Goal: Ask a question

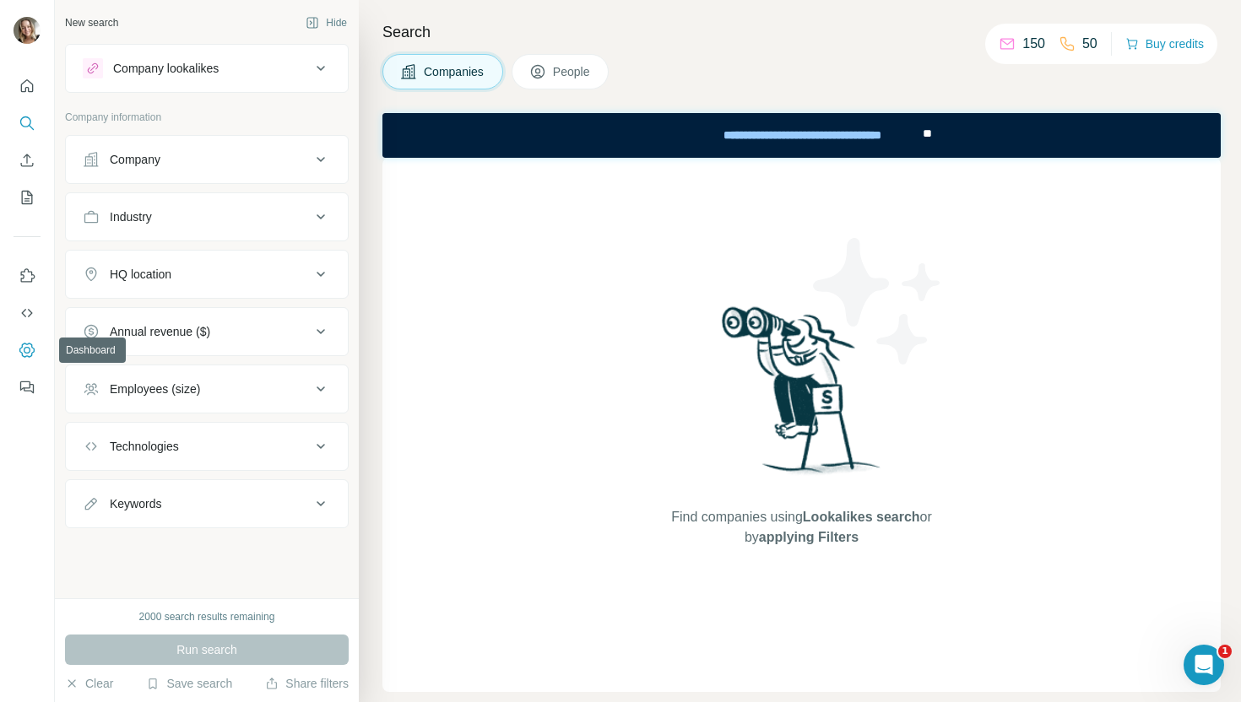
click at [33, 344] on icon "Dashboard" at bounding box center [27, 350] width 17 height 17
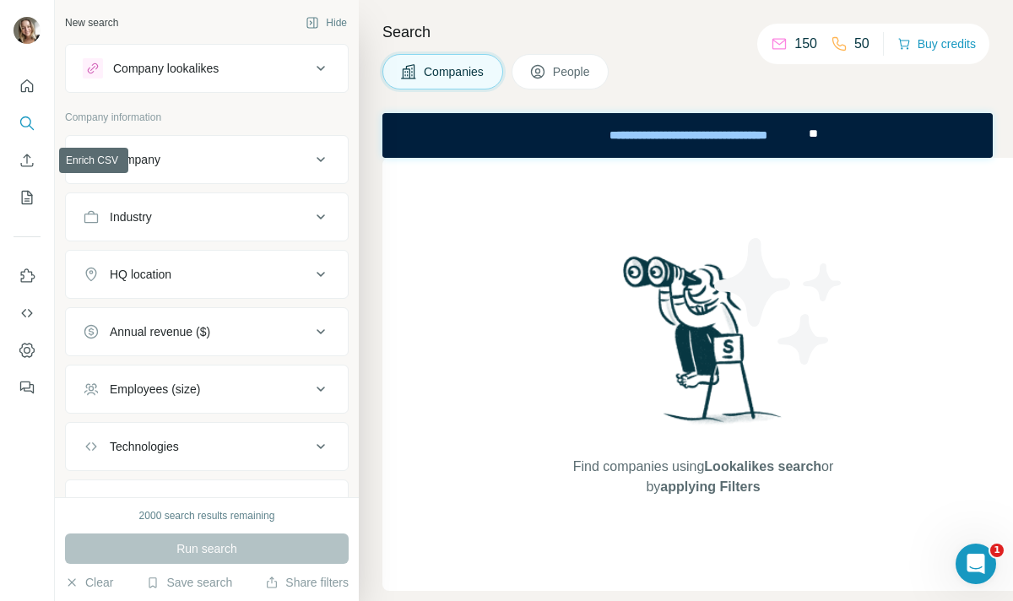
click at [19, 176] on nav at bounding box center [27, 142] width 27 height 142
click at [30, 160] on icon "Enrich CSV" at bounding box center [27, 160] width 17 height 17
click at [30, 165] on icon "Enrich CSV" at bounding box center [27, 160] width 13 height 13
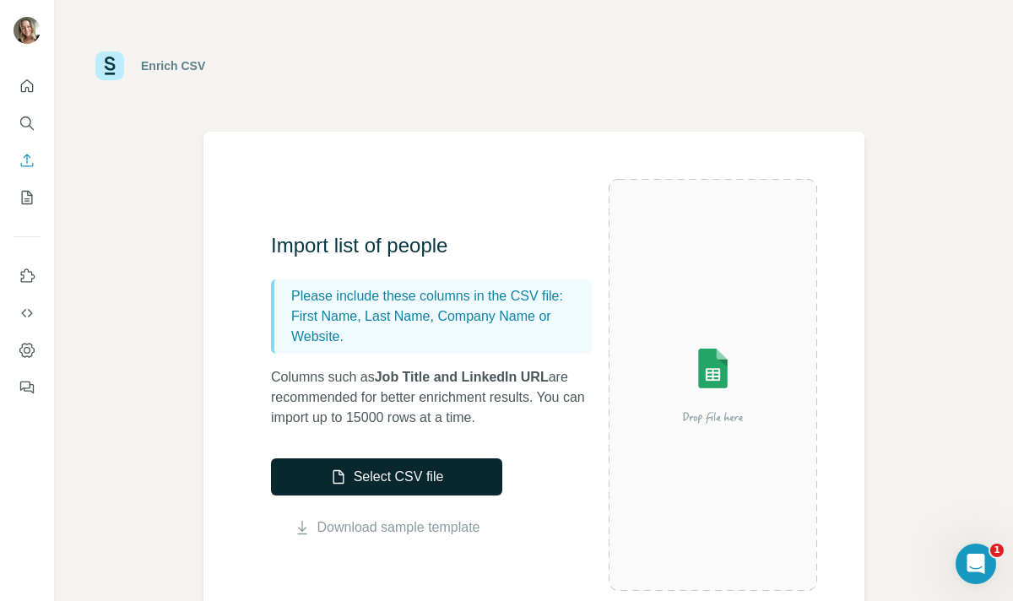
click at [394, 489] on button "Select CSV file" at bounding box center [386, 476] width 231 height 37
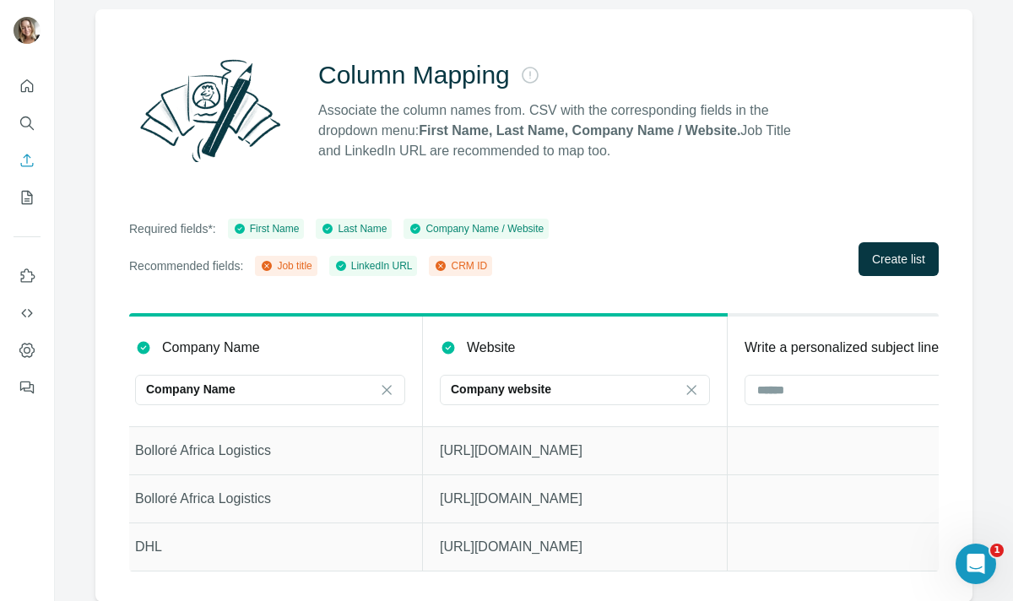
scroll to position [0, 658]
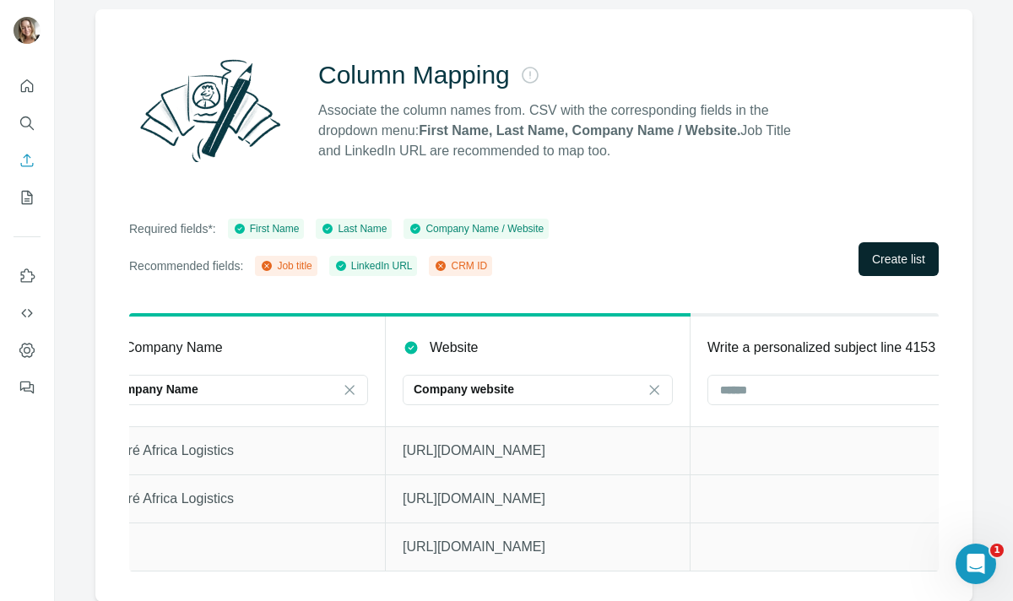
click at [879, 266] on span "Create list" at bounding box center [898, 259] width 53 height 17
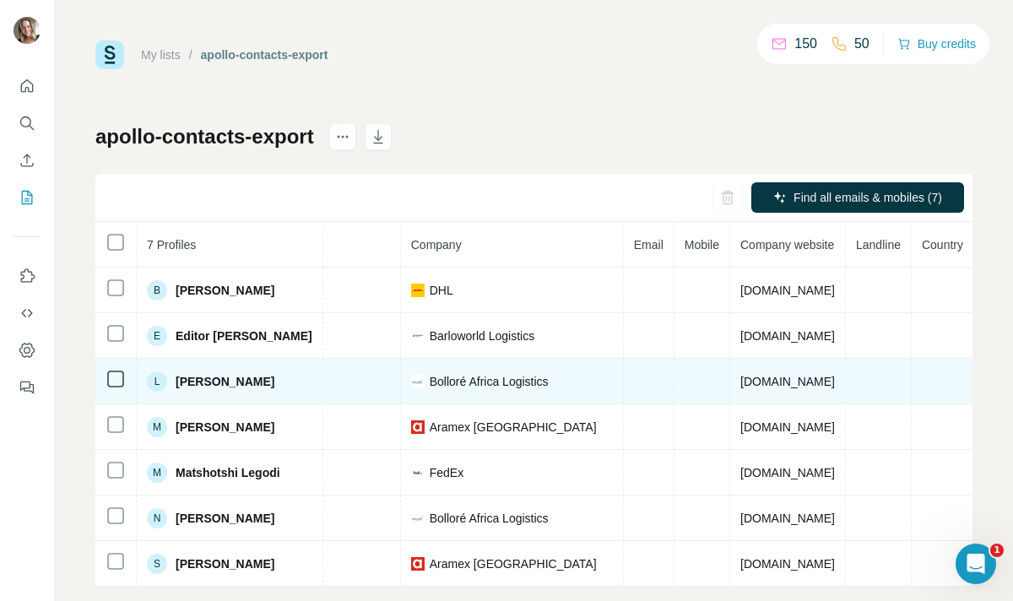
scroll to position [0, 332]
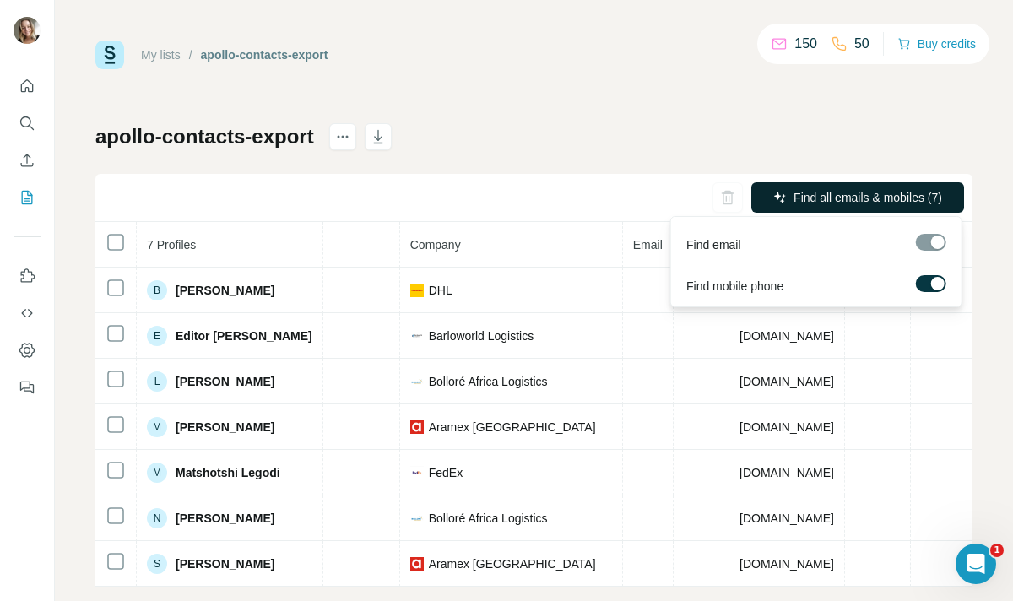
click at [906, 189] on span "Find all emails & mobiles (7)" at bounding box center [867, 197] width 149 height 17
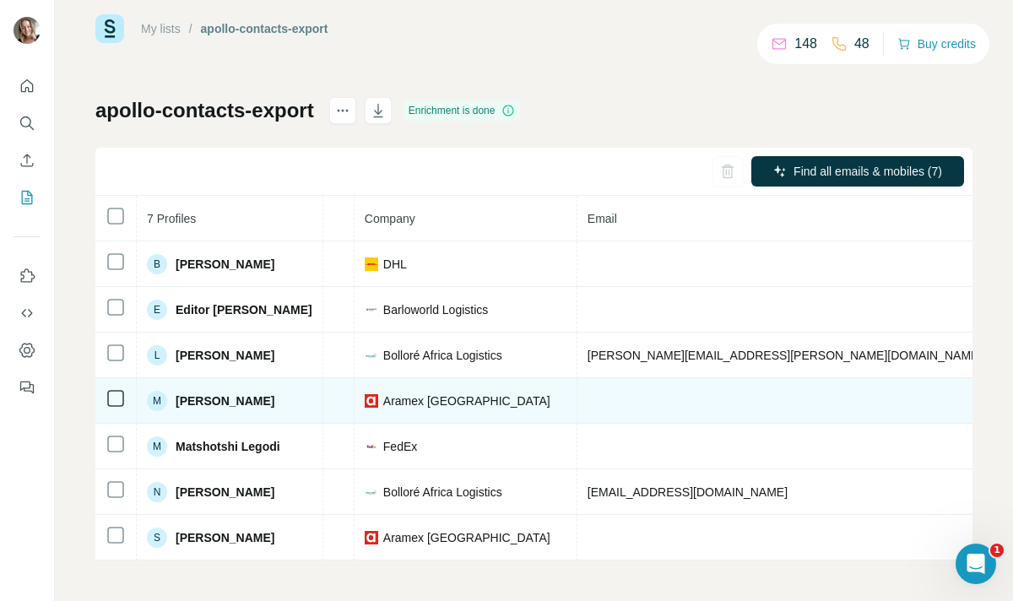
scroll to position [0, 598]
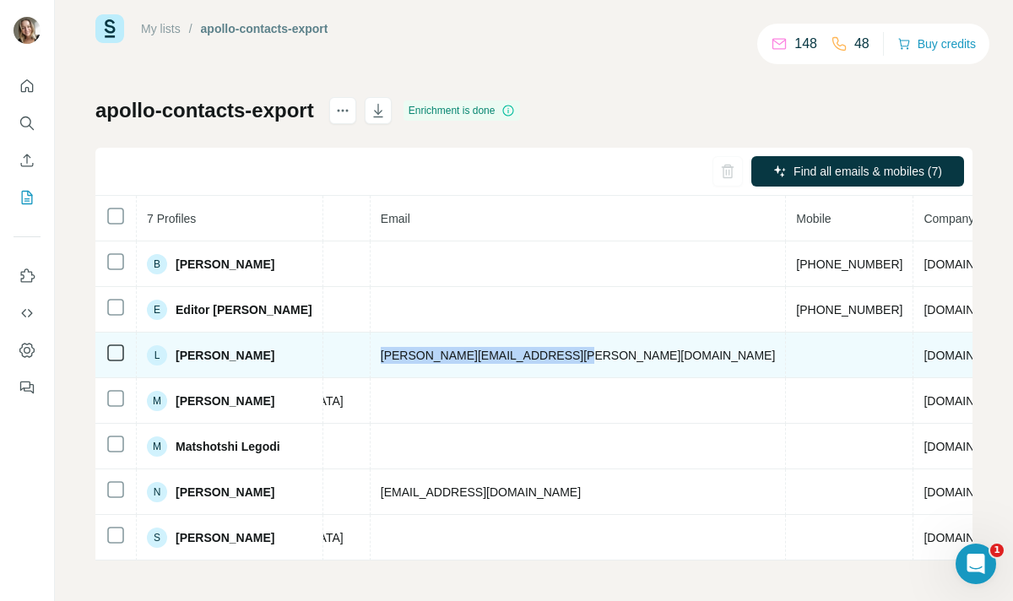
drag, startPoint x: 359, startPoint y: 354, endPoint x: 524, endPoint y: 365, distance: 165.8
click at [524, 365] on td "[PERSON_NAME][EMAIL_ADDRESS][PERSON_NAME][DOMAIN_NAME]" at bounding box center [578, 356] width 416 height 46
copy span "[PERSON_NAME][EMAIL_ADDRESS][PERSON_NAME][DOMAIN_NAME]"
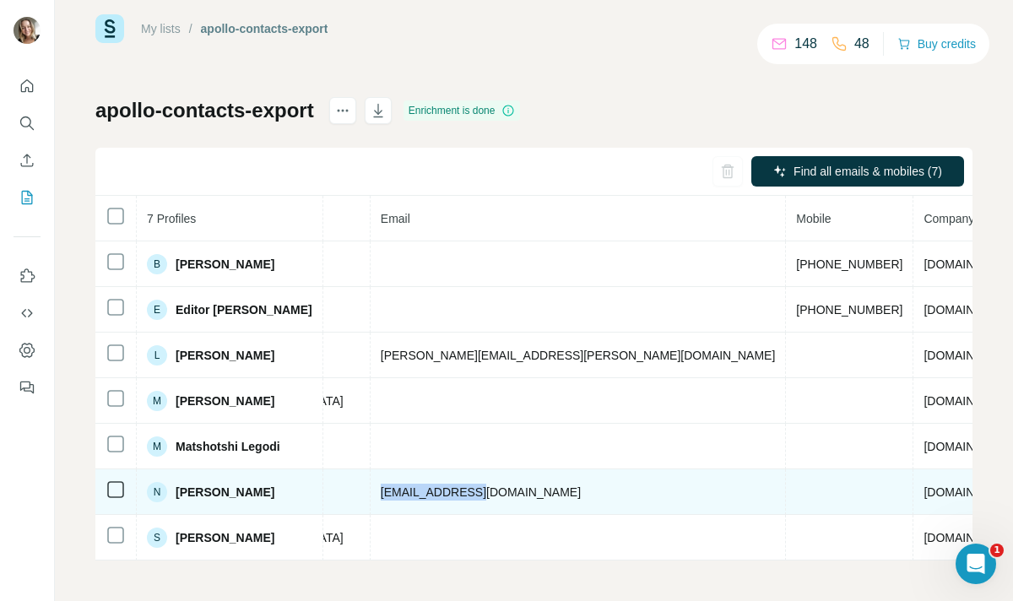
drag, startPoint x: 472, startPoint y: 488, endPoint x: 353, endPoint y: 496, distance: 119.3
click at [370, 496] on td "[EMAIL_ADDRESS][DOMAIN_NAME]" at bounding box center [578, 492] width 416 height 46
copy span "[EMAIL_ADDRESS][DOMAIN_NAME]"
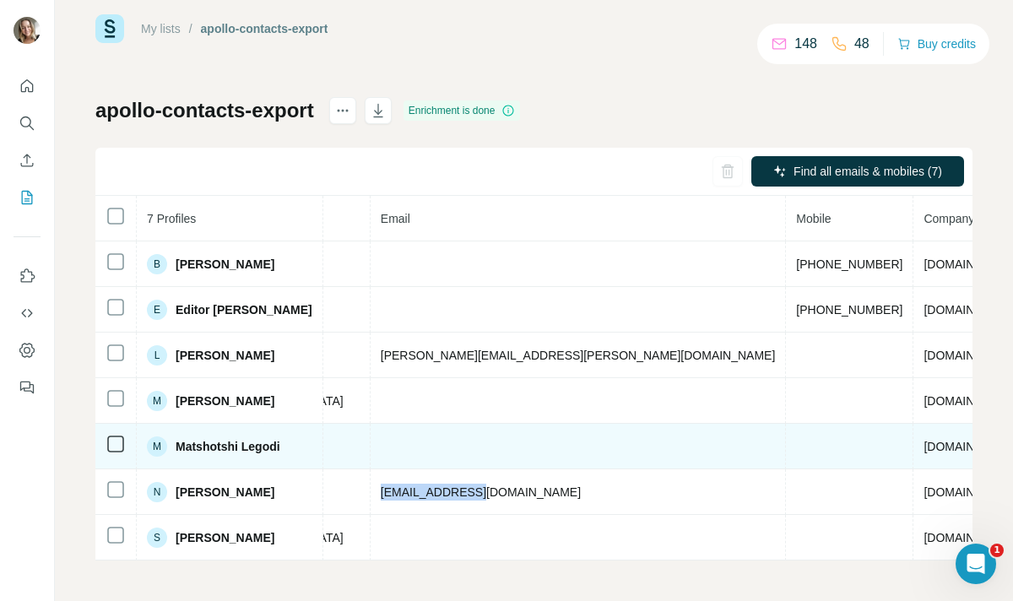
scroll to position [0, 0]
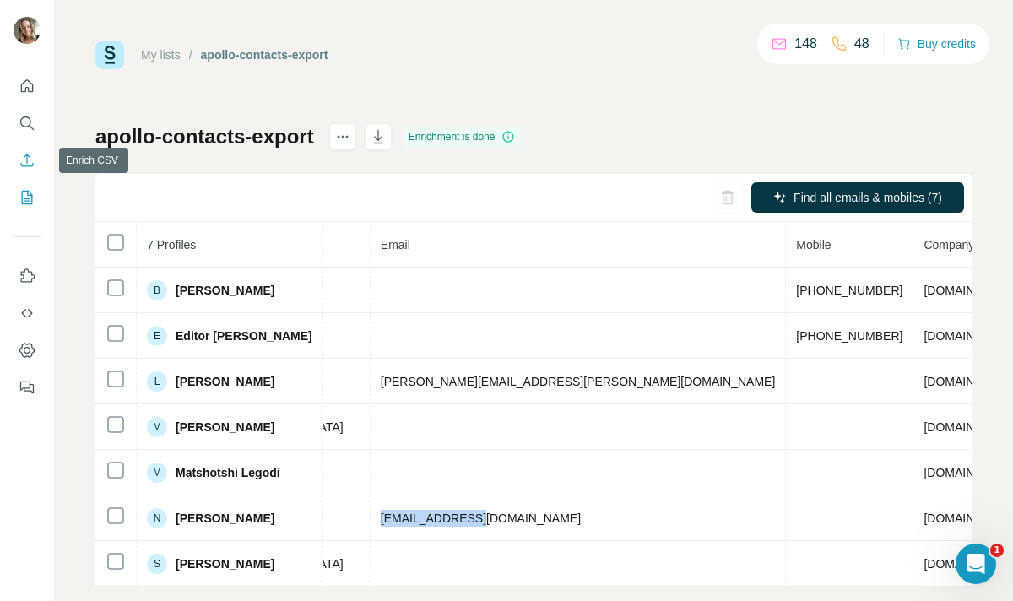
click at [23, 160] on icon "Enrich CSV" at bounding box center [27, 160] width 17 height 17
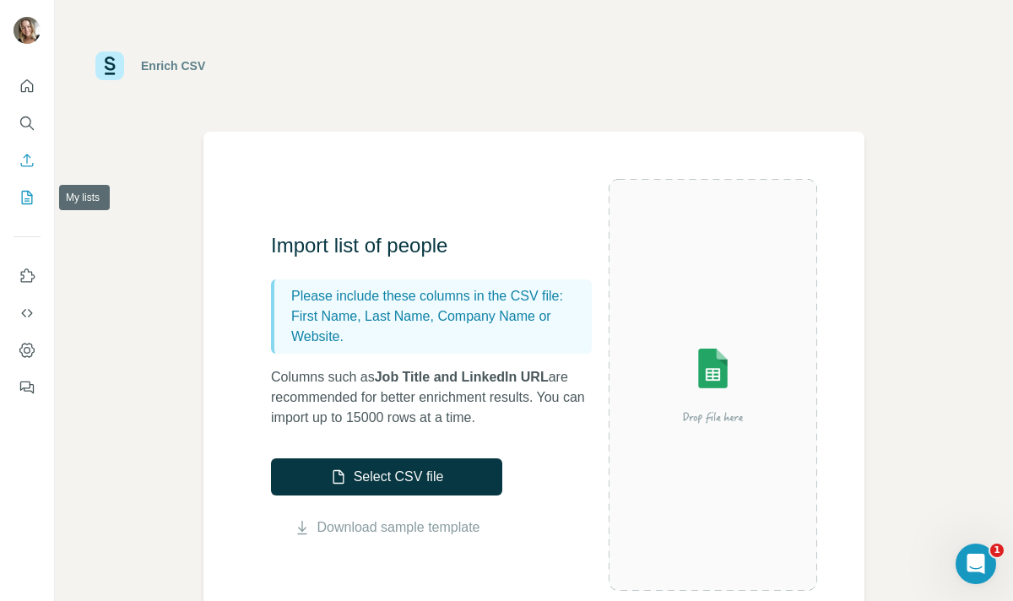
click at [29, 183] on button "My lists" at bounding box center [27, 197] width 27 height 30
click at [29, 197] on icon "My lists" at bounding box center [27, 197] width 17 height 17
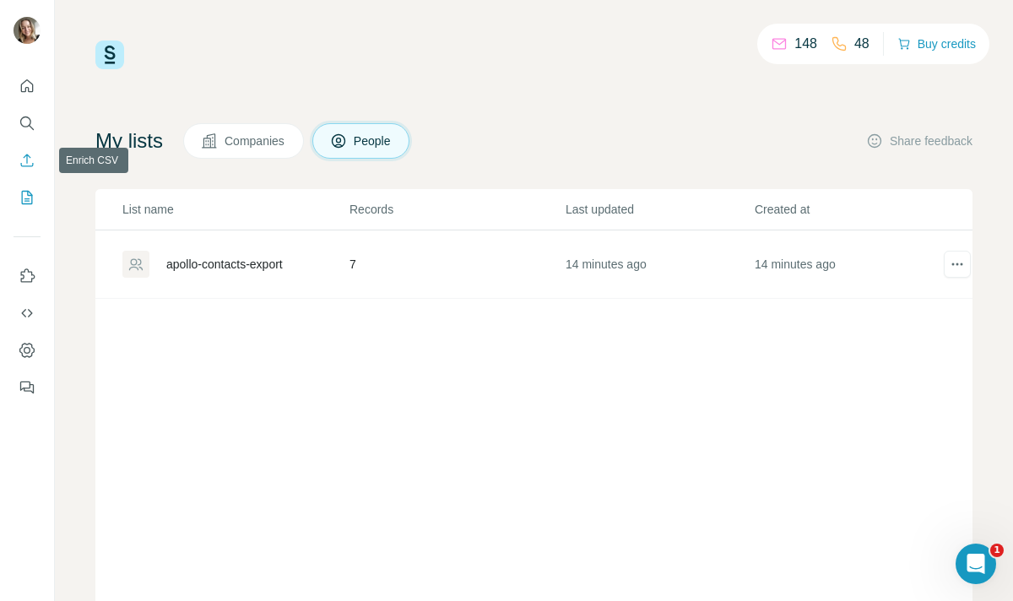
click at [25, 156] on icon "Enrich CSV" at bounding box center [27, 160] width 13 height 13
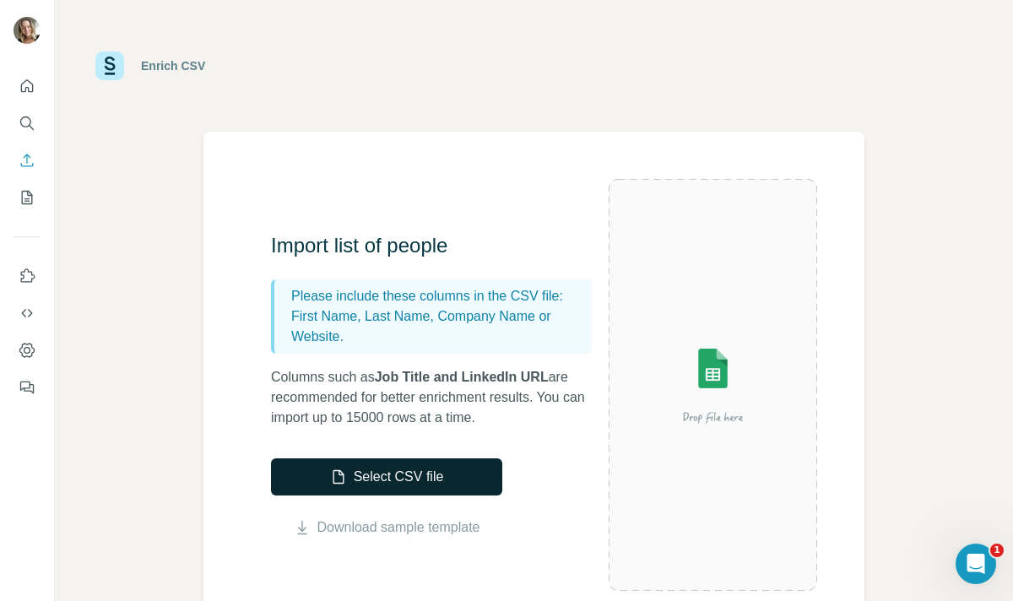
click at [399, 473] on button "Select CSV file" at bounding box center [386, 476] width 231 height 37
click at [355, 483] on button "Select CSV file" at bounding box center [386, 476] width 231 height 37
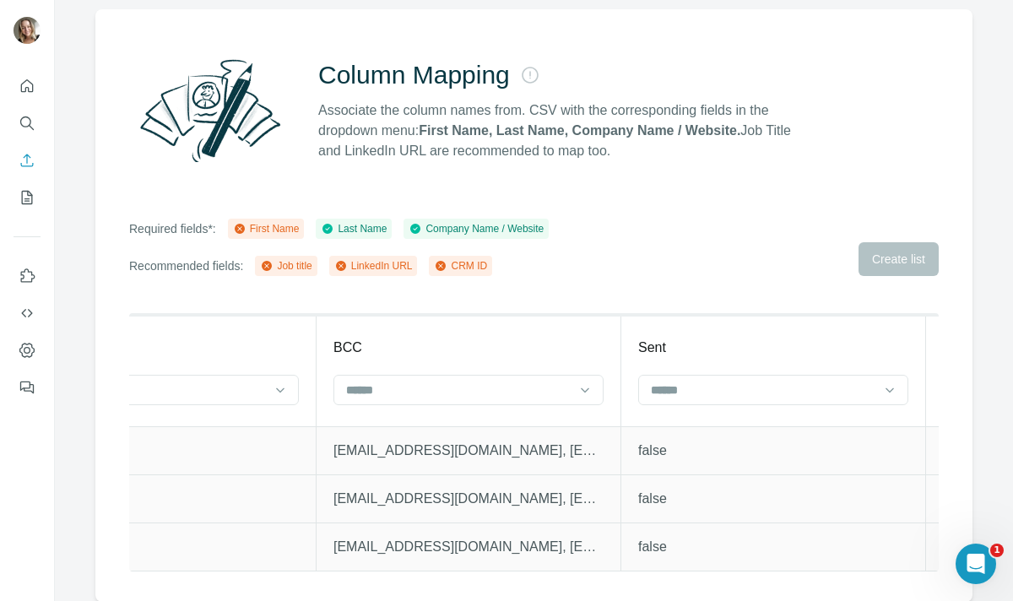
scroll to position [0, 3675]
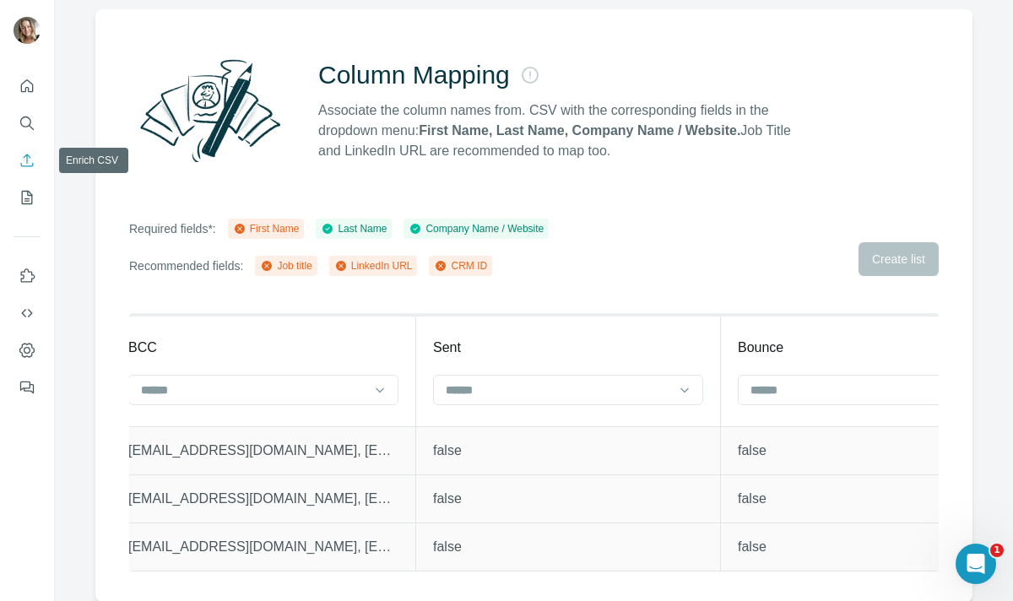
click at [34, 170] on button "Enrich CSV" at bounding box center [27, 160] width 27 height 30
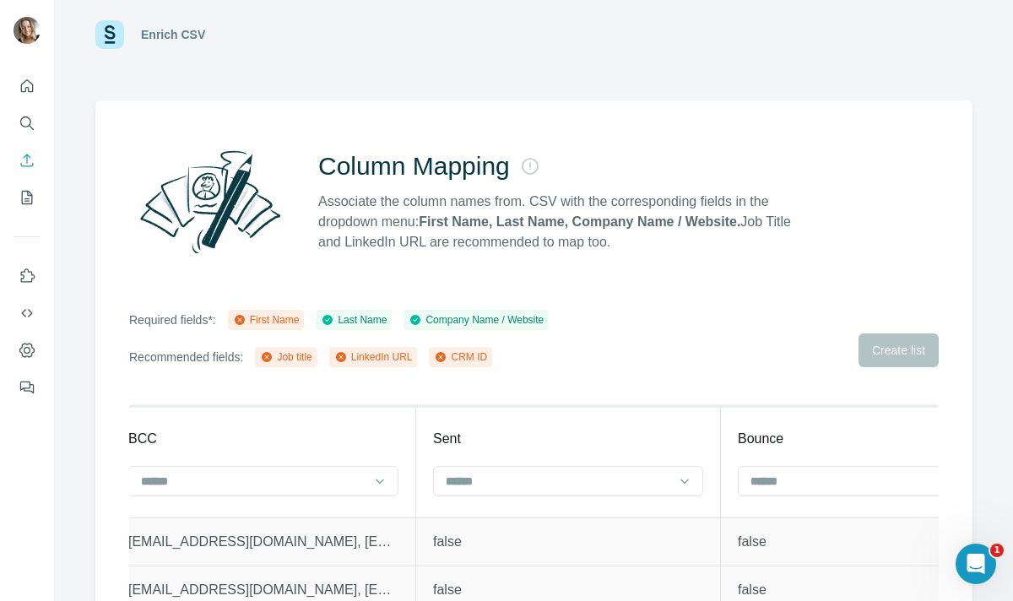
scroll to position [38, 0]
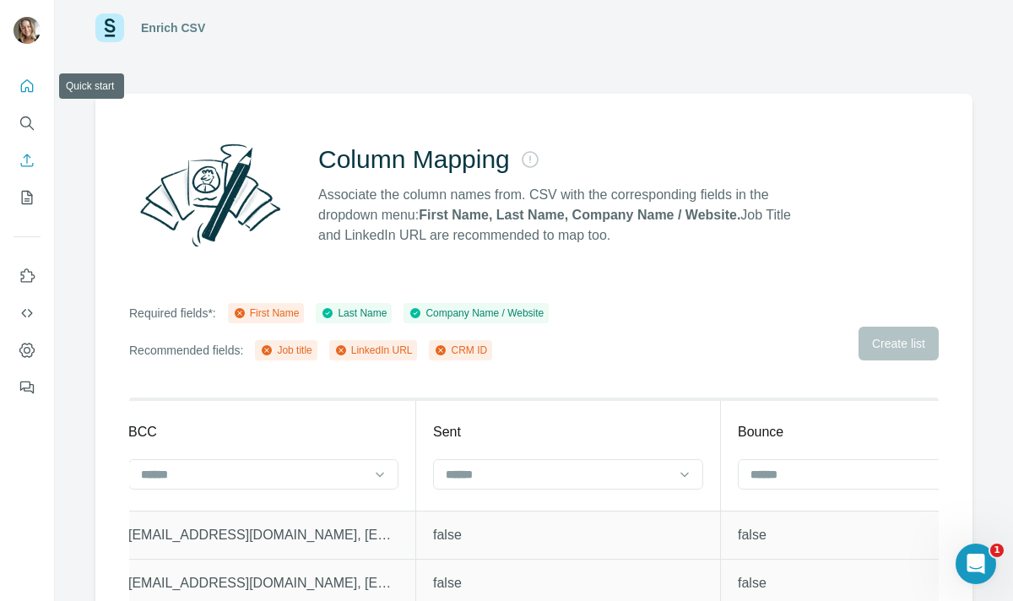
click at [30, 94] on icon "Quick start" at bounding box center [27, 86] width 17 height 17
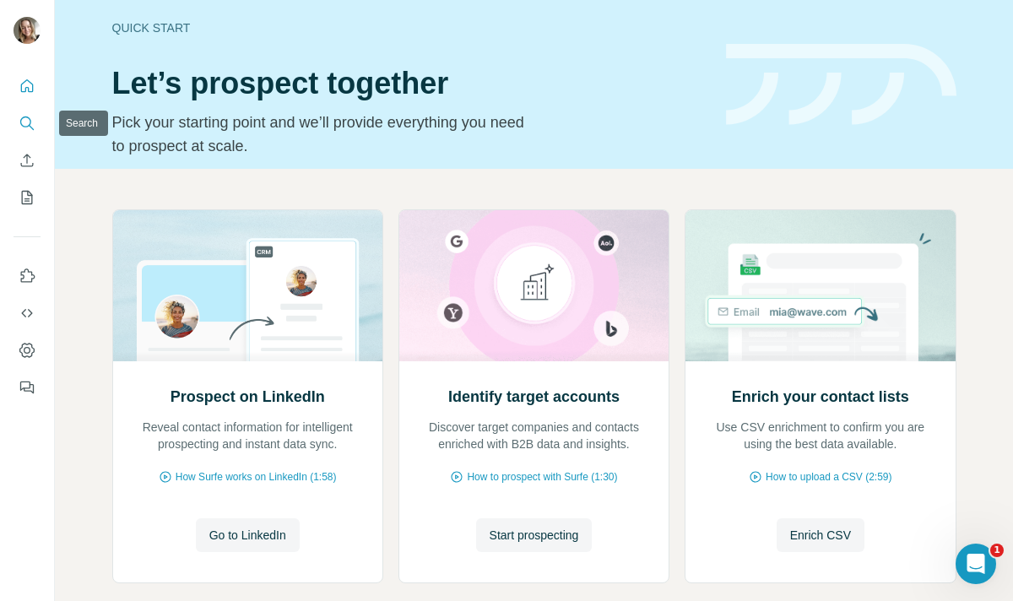
click at [23, 124] on icon "Search" at bounding box center [27, 123] width 17 height 17
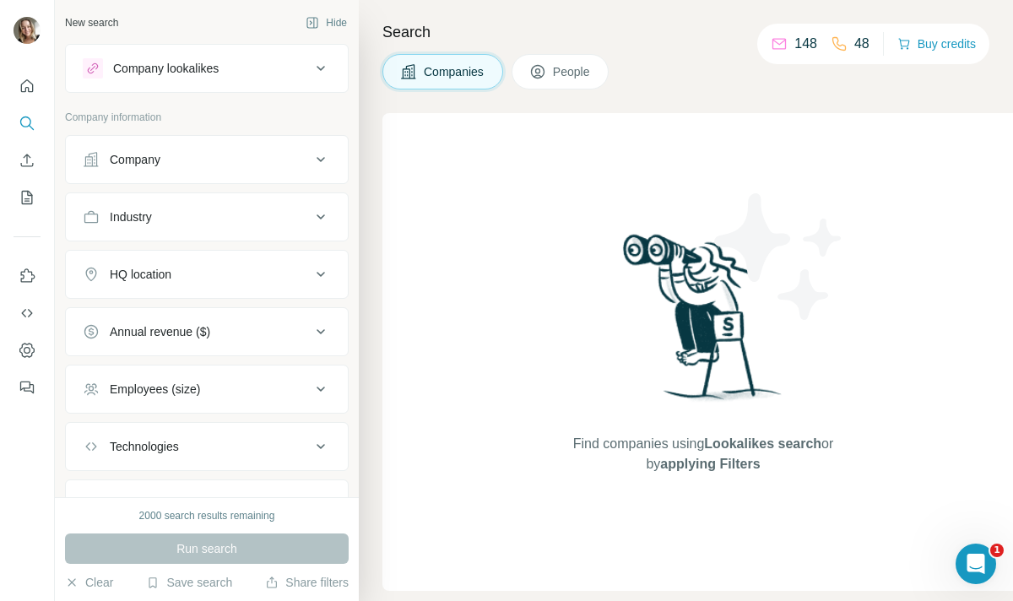
click at [576, 69] on span "People" at bounding box center [572, 71] width 39 height 17
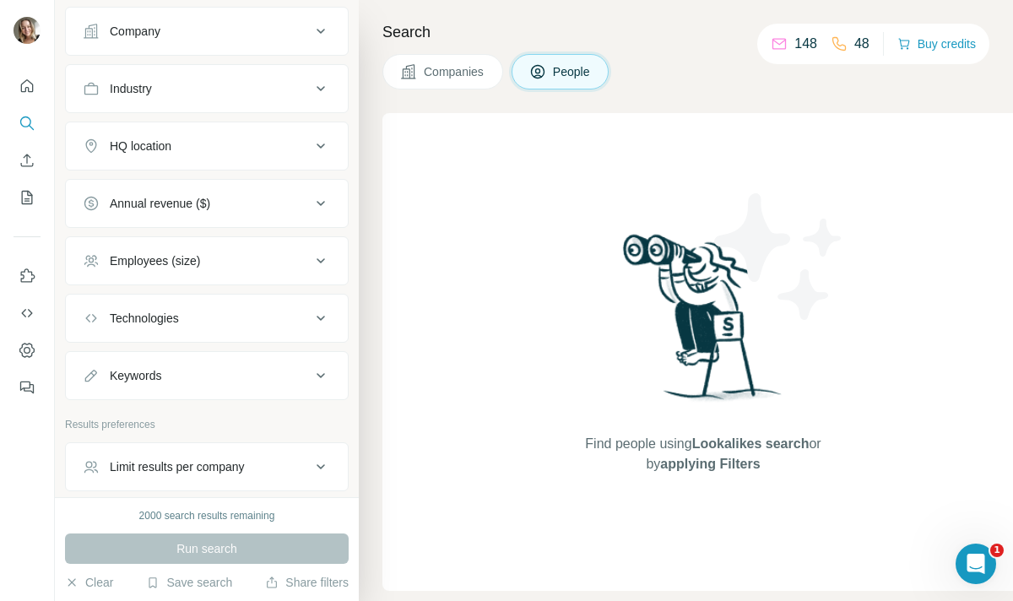
scroll to position [463, 0]
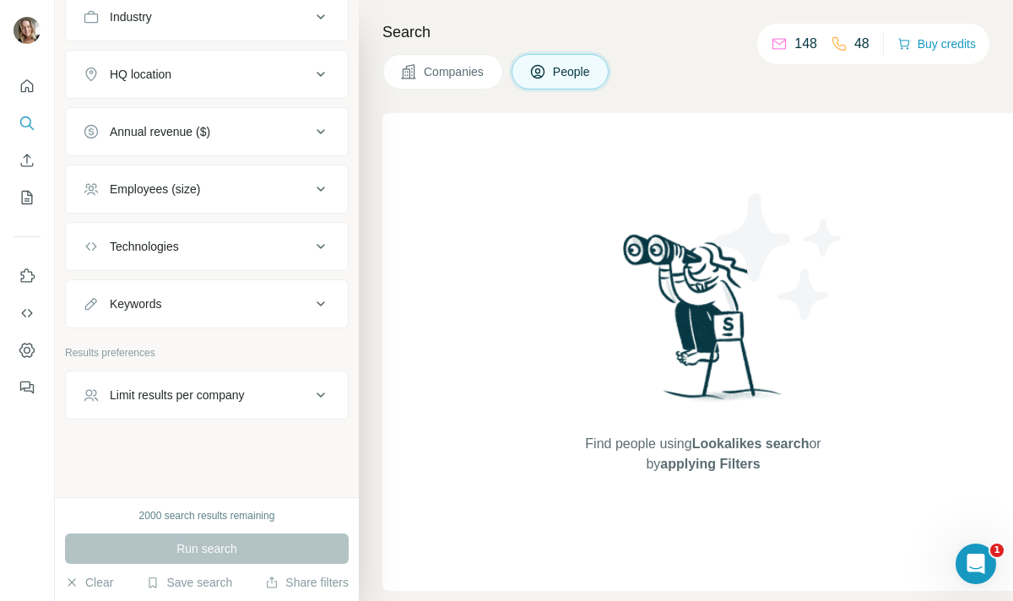
click at [207, 392] on div "Limit results per company" at bounding box center [177, 395] width 135 height 17
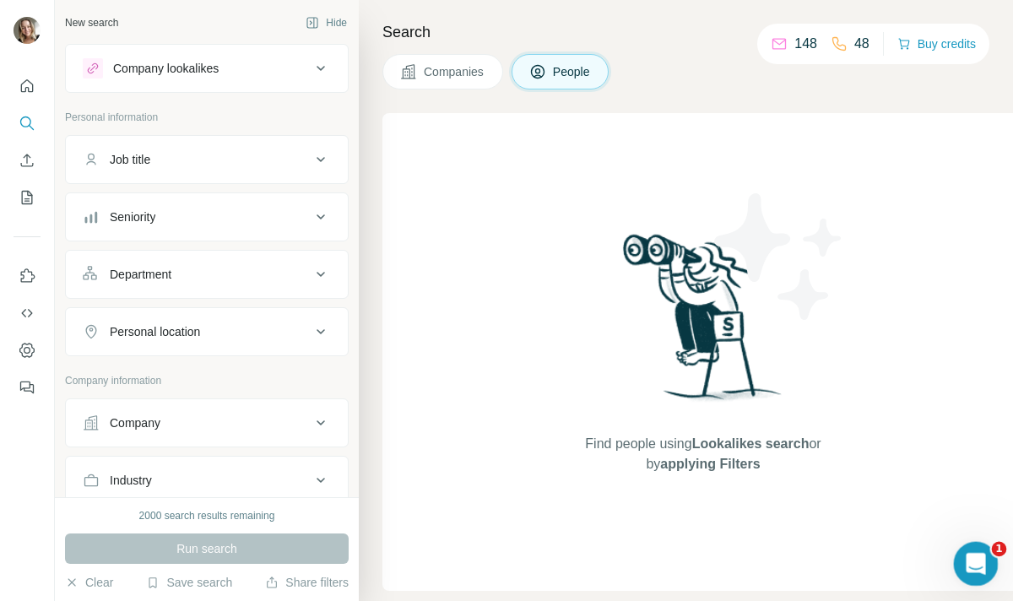
click at [961, 569] on div "Open Intercom Messenger" at bounding box center [973, 561] width 56 height 56
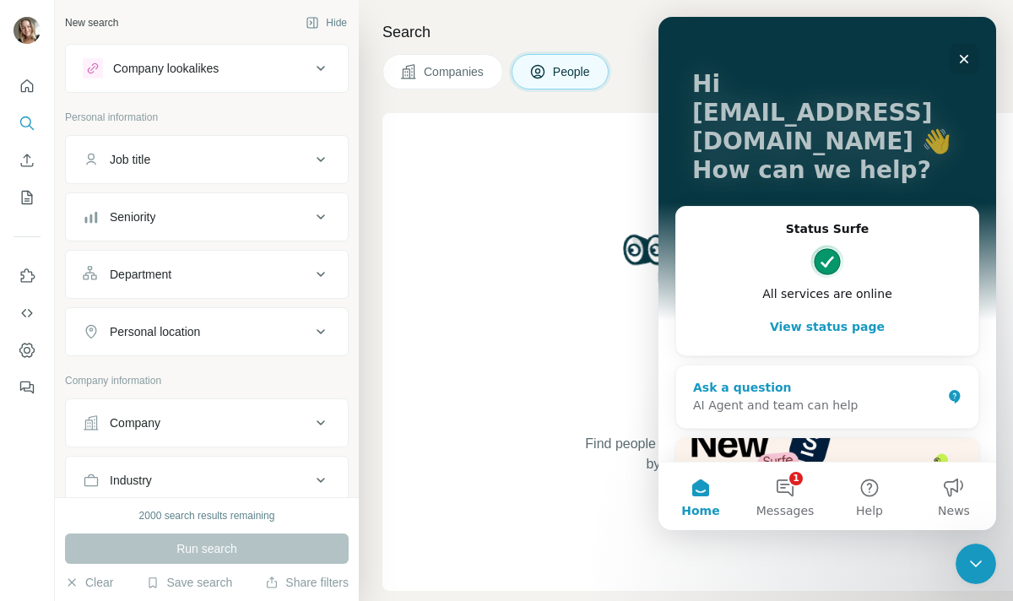
scroll to position [122, 0]
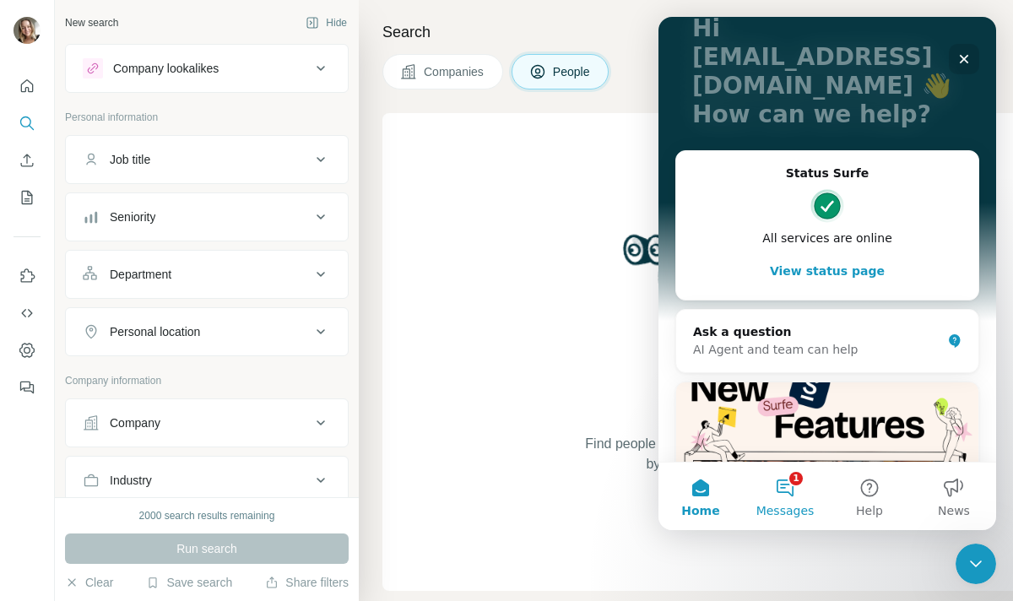
click at [787, 485] on button "1 Messages" at bounding box center [785, 496] width 84 height 68
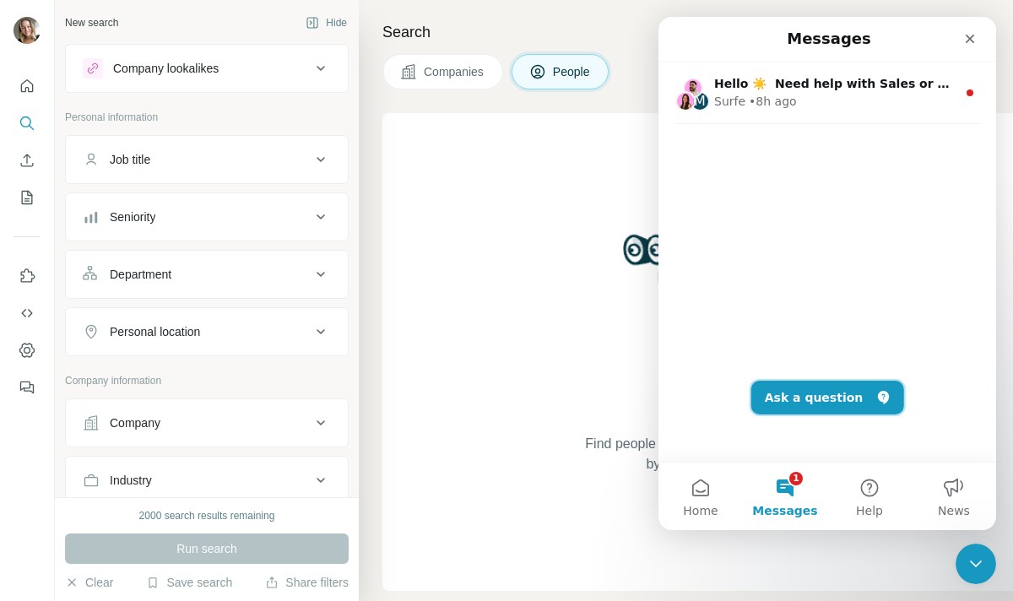
click at [796, 397] on button "Ask a question" at bounding box center [827, 398] width 153 height 34
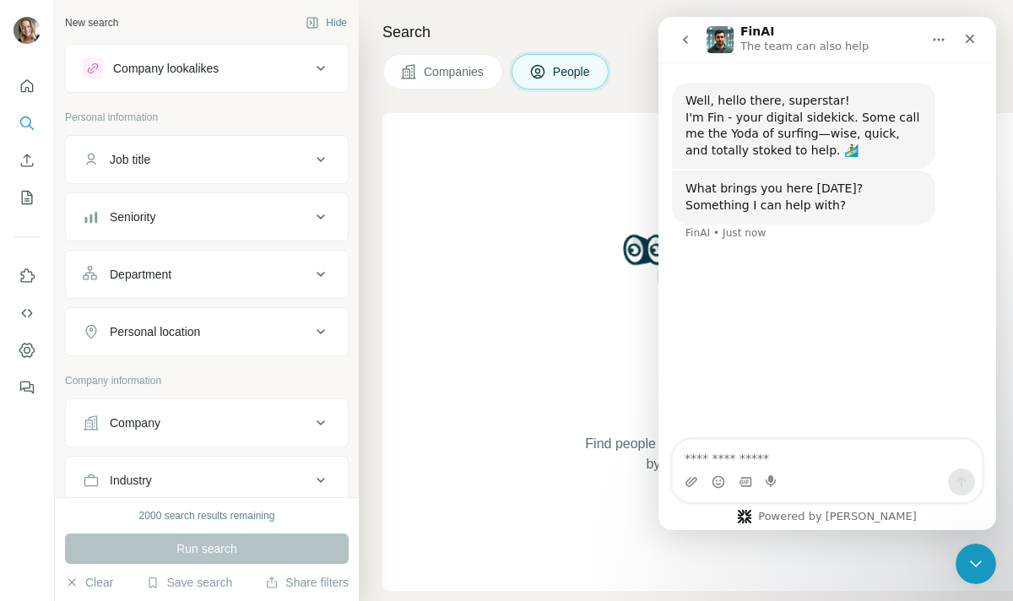
type textarea "*"
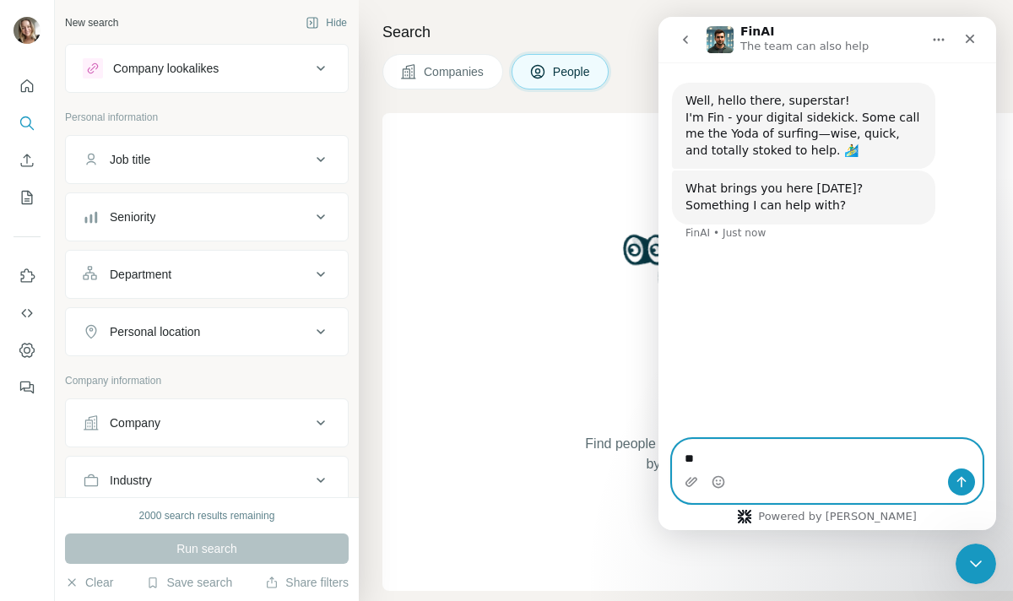
type textarea "*"
paste textarea "**********"
type textarea "**********"
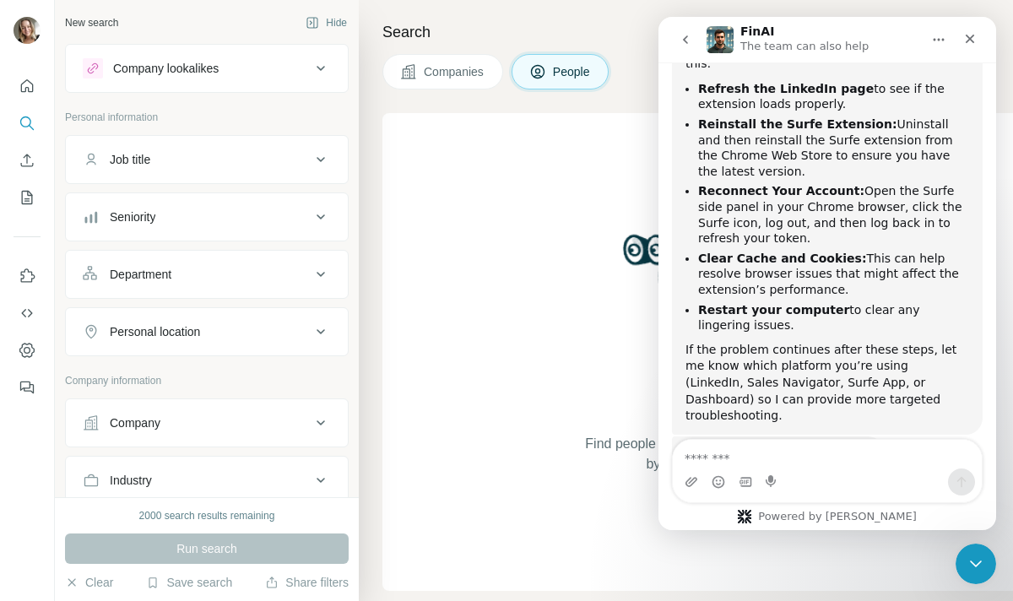
scroll to position [447, 0]
